Goal: Task Accomplishment & Management: Manage account settings

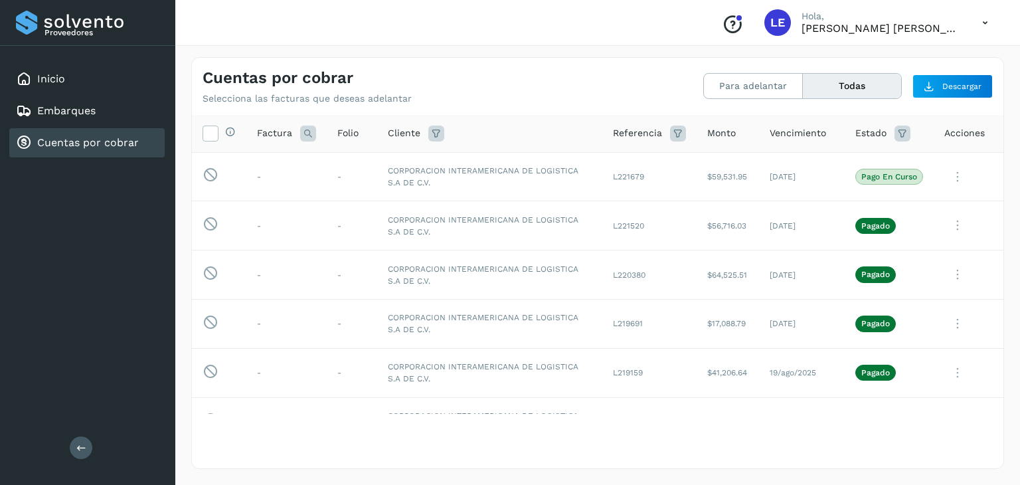
click at [477, 73] on div "Cuentas por cobrar Selecciona las facturas que deseas adelantar" at bounding box center [400, 86] width 395 height 36
click at [133, 136] on link "Cuentas por cobrar" at bounding box center [88, 142] width 102 height 13
click at [118, 141] on link "Cuentas por cobrar" at bounding box center [88, 142] width 102 height 13
click at [102, 112] on div "Embarques" at bounding box center [86, 110] width 155 height 29
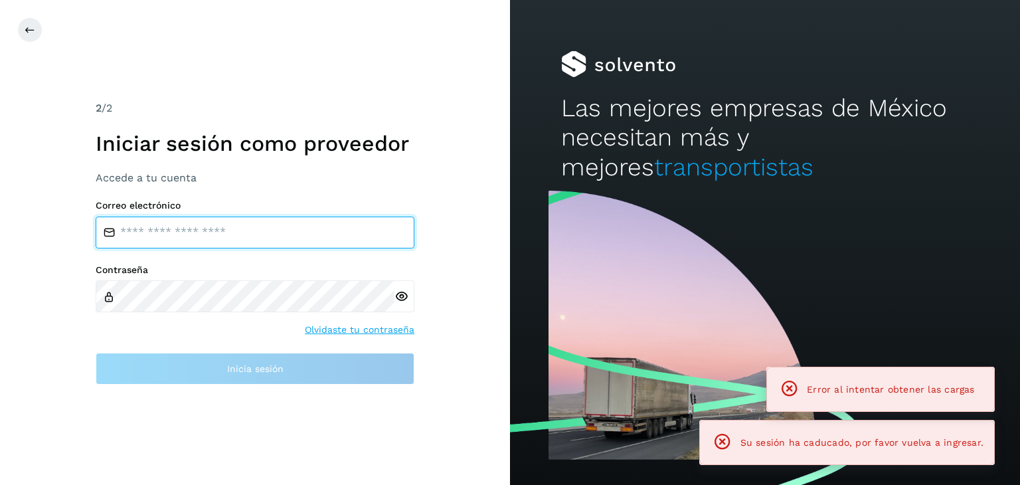
click at [282, 231] on input "email" at bounding box center [255, 232] width 319 height 32
type input "**********"
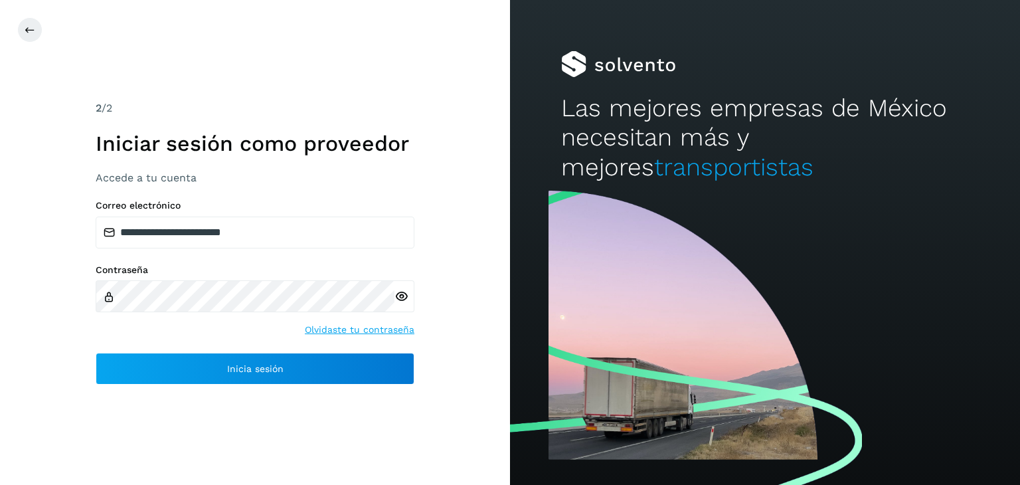
click at [401, 298] on icon at bounding box center [401, 297] width 14 height 14
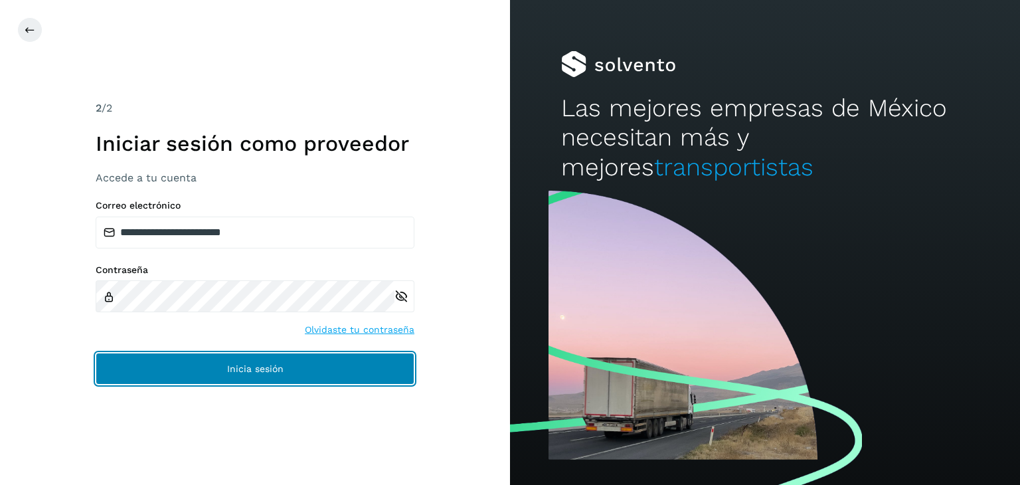
click at [312, 374] on button "Inicia sesión" at bounding box center [255, 369] width 319 height 32
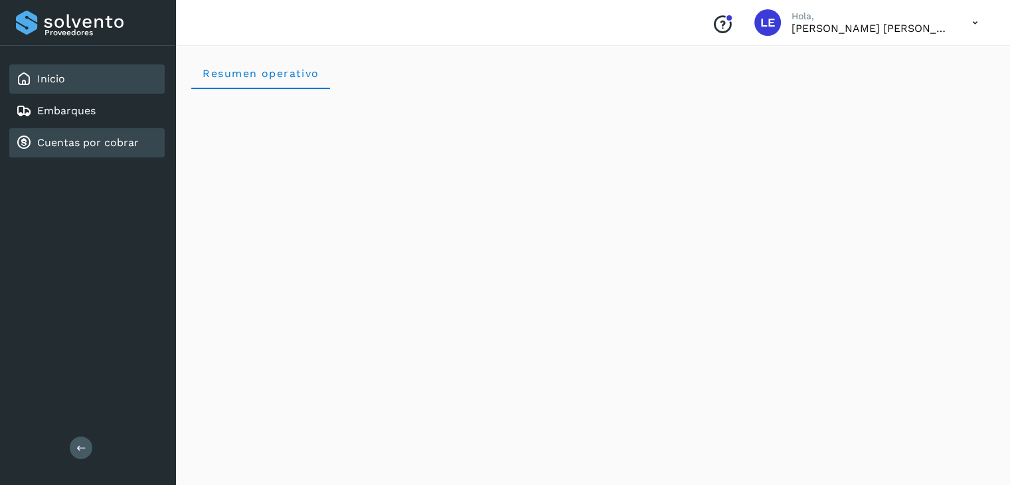
click at [112, 145] on link "Cuentas por cobrar" at bounding box center [88, 142] width 102 height 13
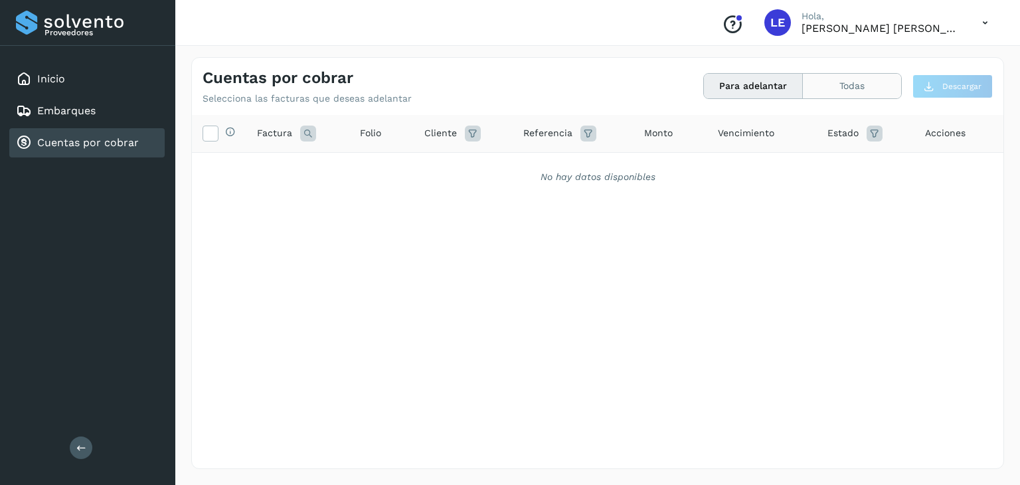
click at [847, 84] on button "Todas" at bounding box center [852, 86] width 98 height 25
